Goal: Check status: Check status

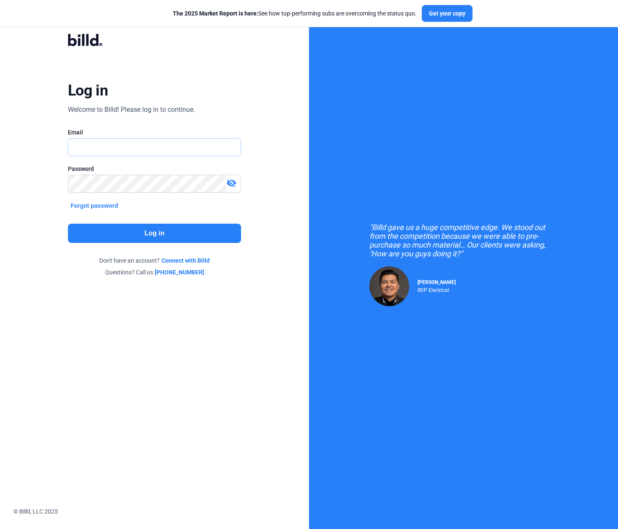
type input "[PERSON_NAME][EMAIL_ADDRESS][DOMAIN_NAME]"
click at [134, 230] on button "Log in" at bounding box center [154, 233] width 173 height 19
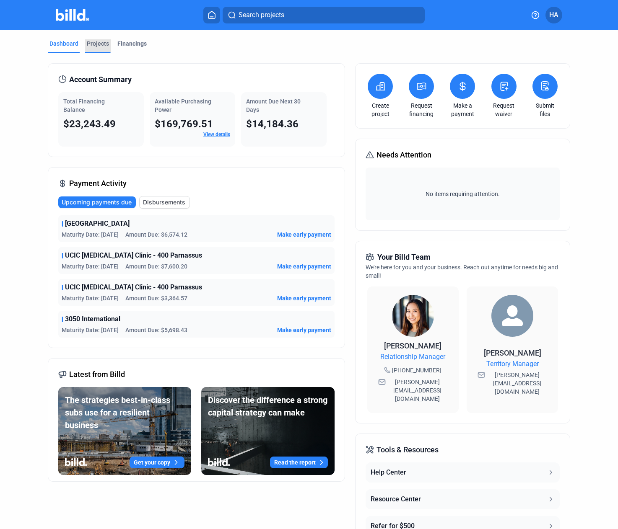
click at [100, 45] on div "Projects" at bounding box center [98, 43] width 22 height 8
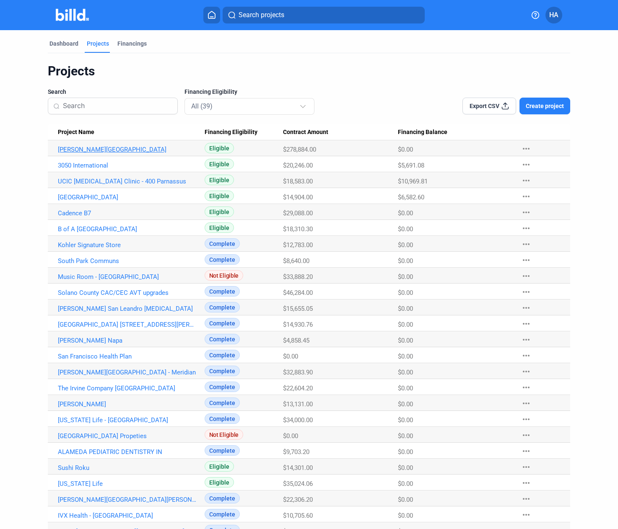
click at [112, 148] on link "[PERSON_NAME][GEOGRAPHIC_DATA]" at bounding box center [127, 150] width 139 height 8
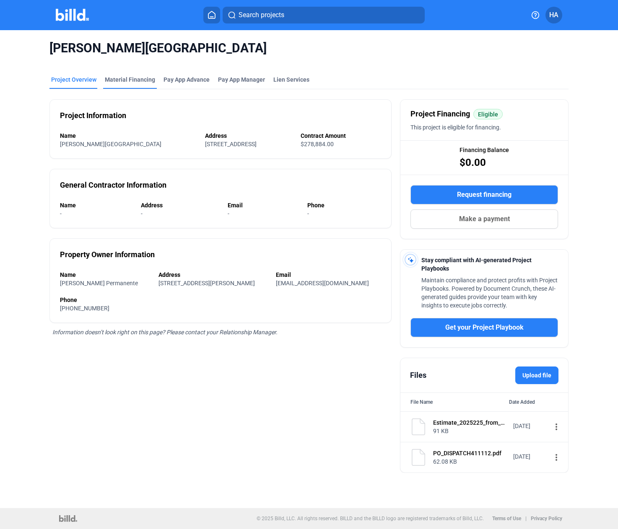
click at [139, 76] on div "Material Financing" at bounding box center [130, 79] width 50 height 8
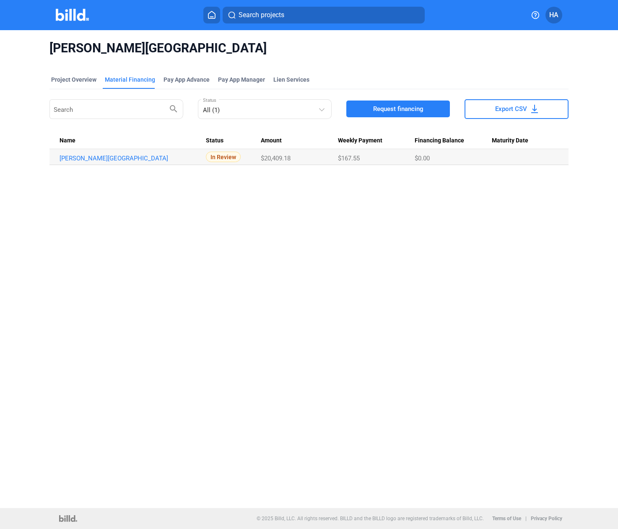
click at [218, 158] on span "In Review" at bounding box center [223, 157] width 35 height 10
click at [180, 190] on div "[PERSON_NAME][GEOGRAPHIC_DATA] Project Overview Material Financing Pay App Adva…" at bounding box center [309, 269] width 618 height 478
